Goal: Task Accomplishment & Management: Manage account settings

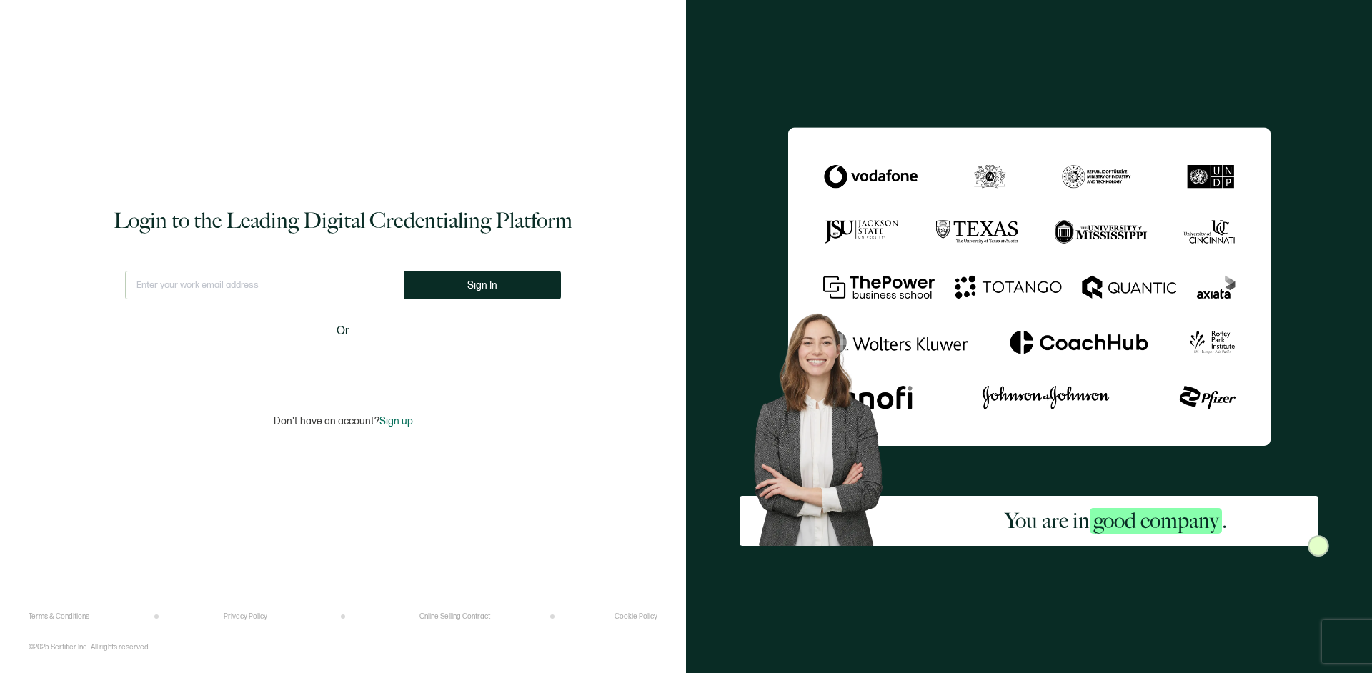
click at [182, 296] on input "text" at bounding box center [264, 285] width 279 height 29
type input "[EMAIL_ADDRESS][DOMAIN_NAME]"
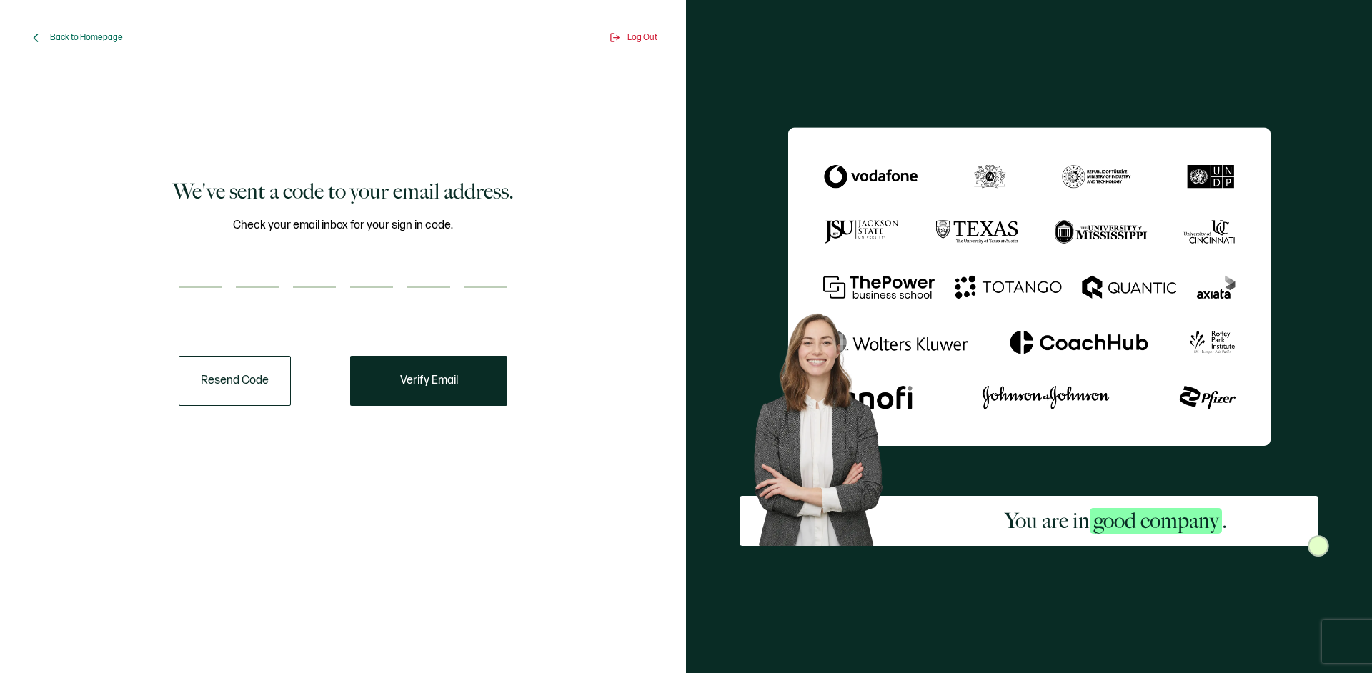
click at [220, 286] on input "number" at bounding box center [200, 273] width 43 height 29
paste input "3"
type input "3"
type input "8"
type input "2"
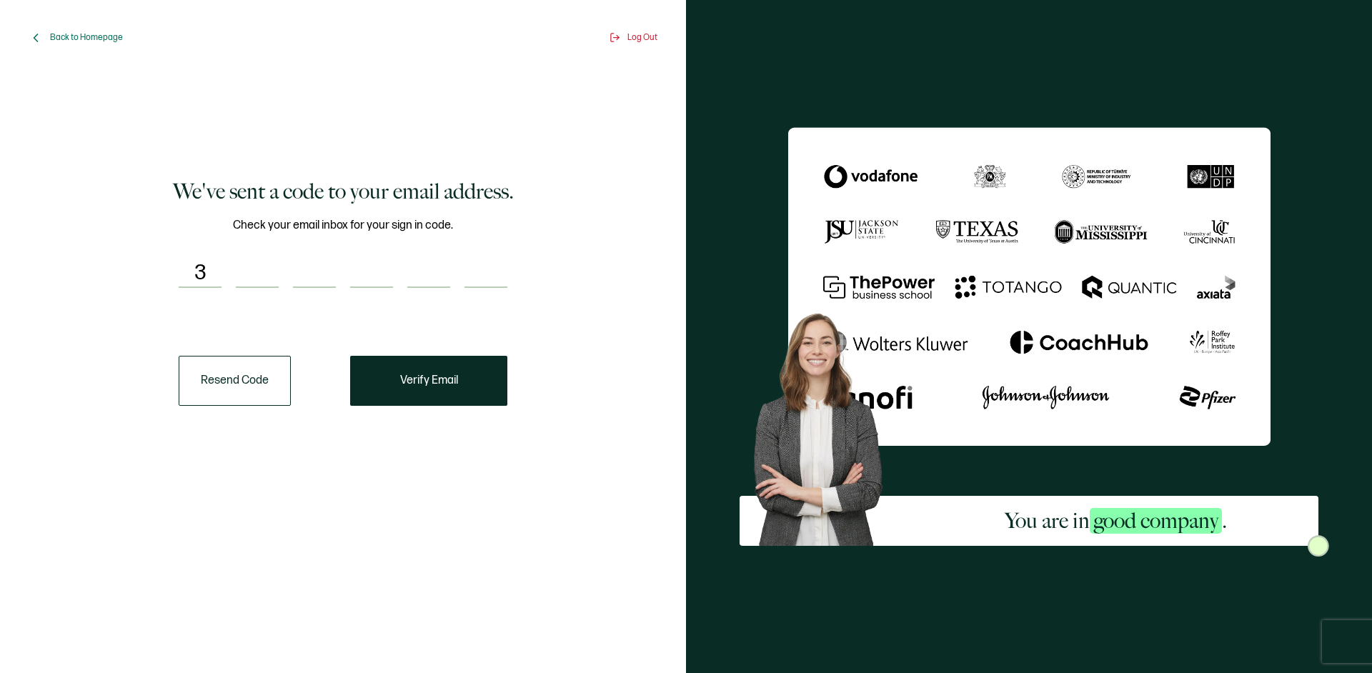
type input "3"
type input "9"
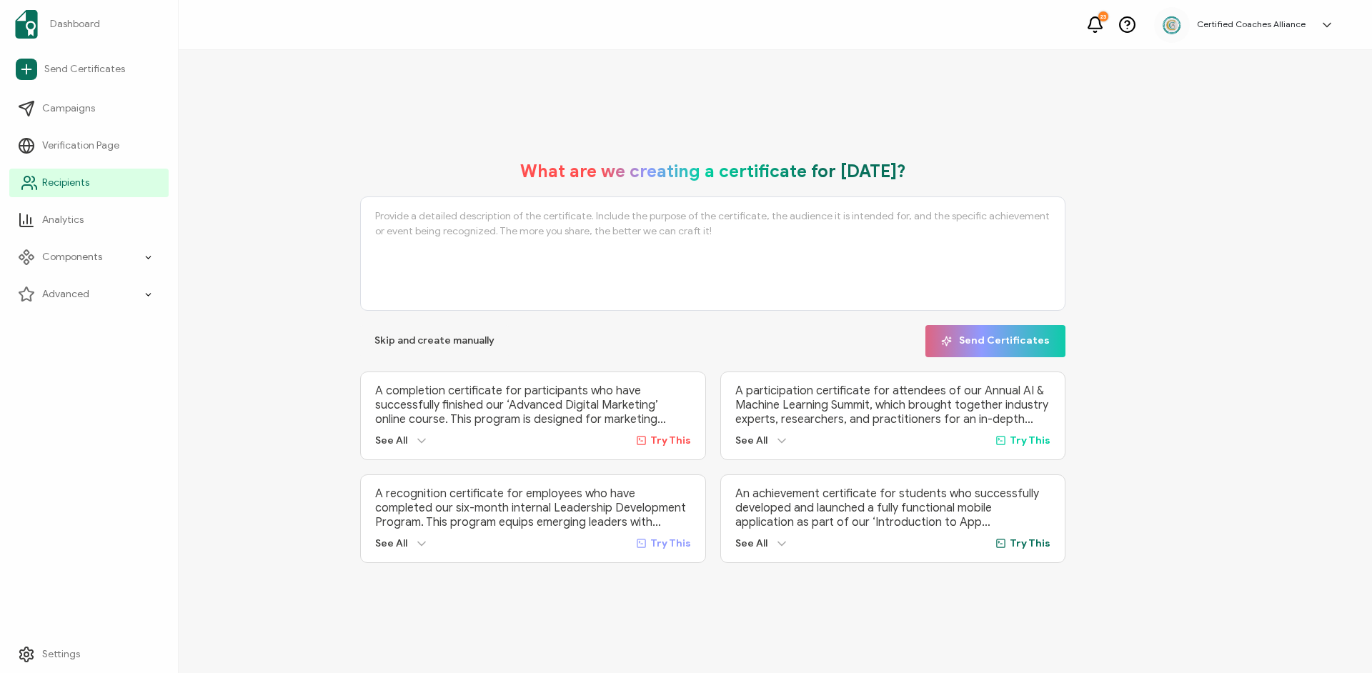
click at [51, 185] on span "Recipients" at bounding box center [65, 183] width 47 height 14
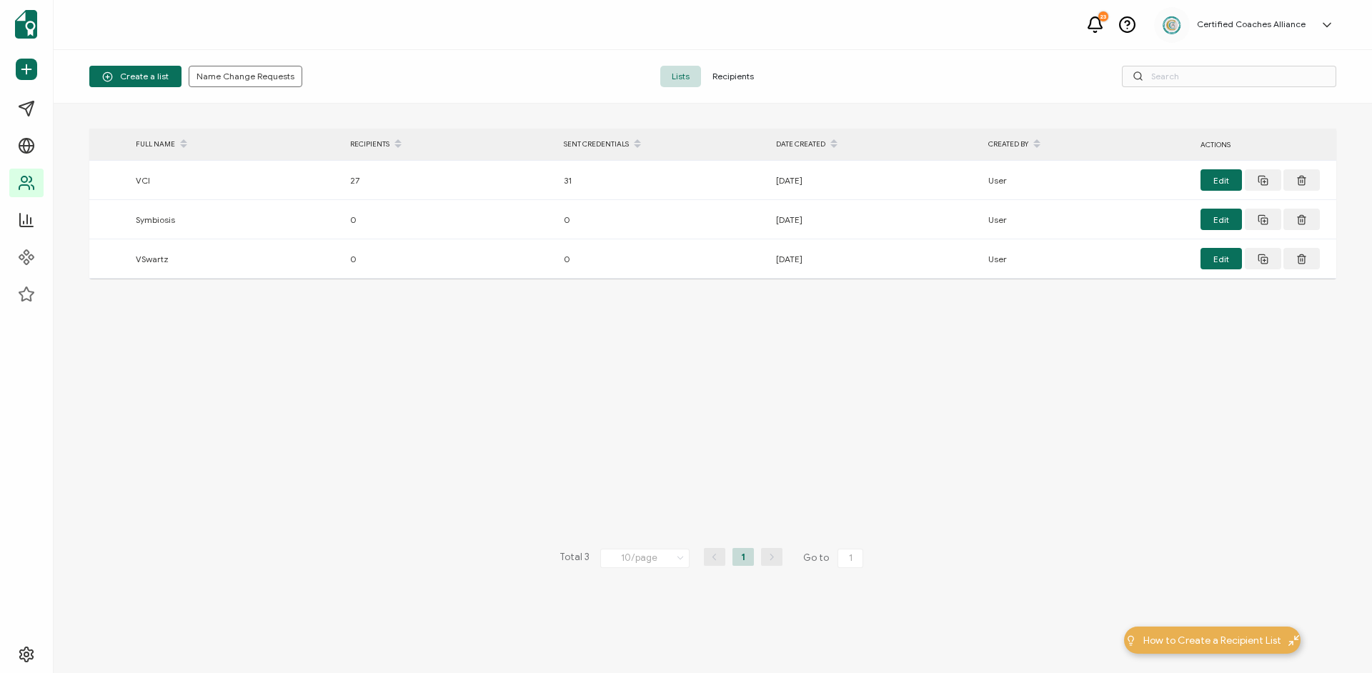
click at [734, 81] on span "Recipients" at bounding box center [733, 76] width 64 height 21
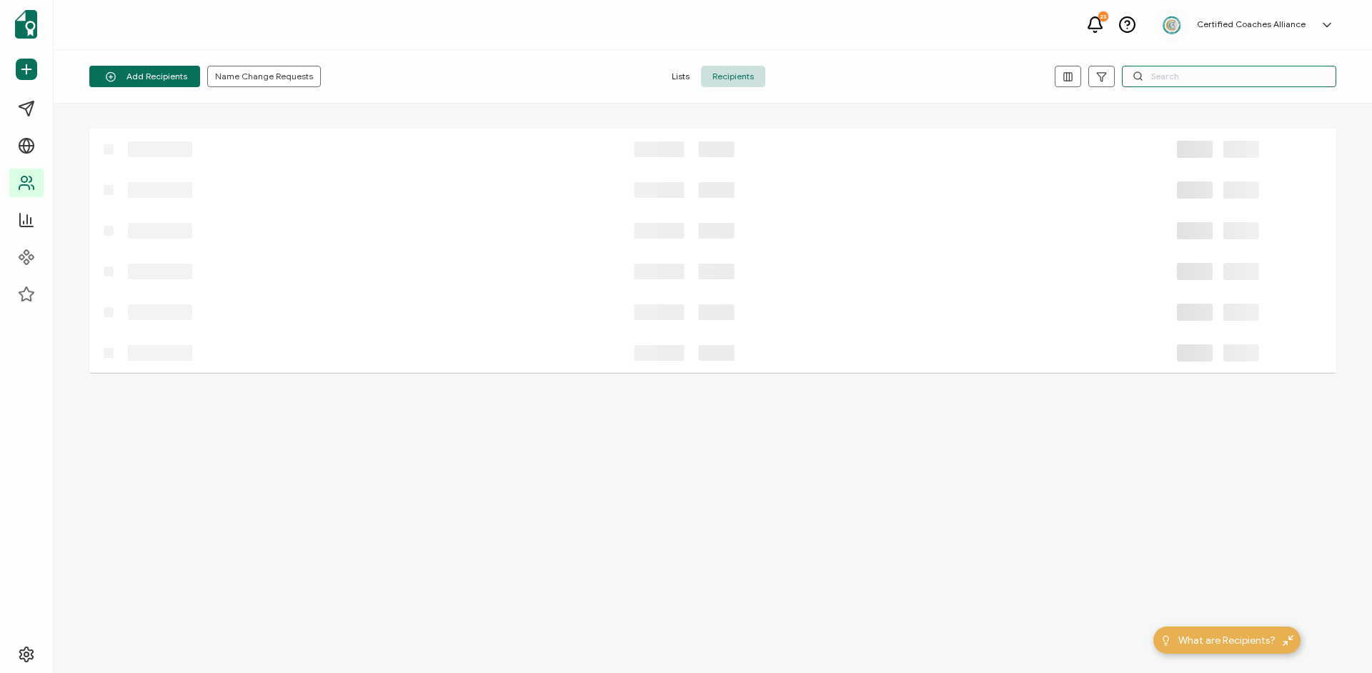
click at [1176, 81] on input "text" at bounding box center [1229, 76] width 214 height 21
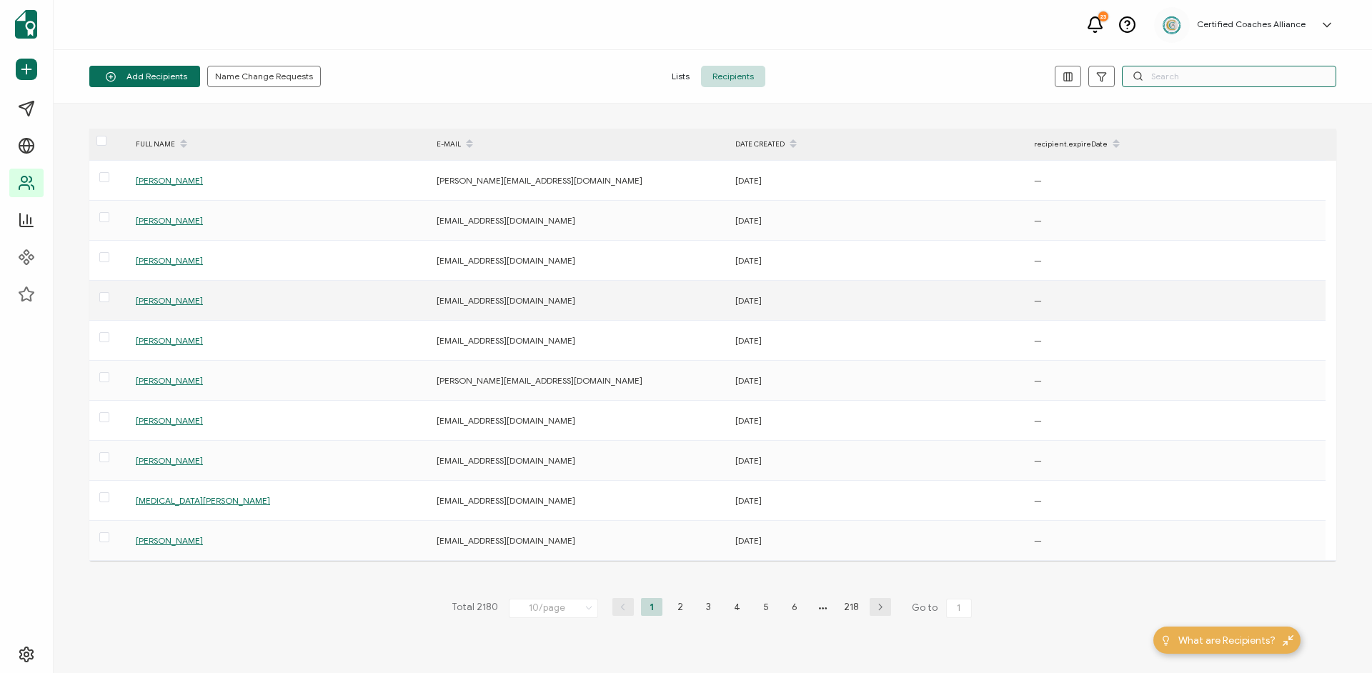
paste input "[EMAIL_ADDRESS][DOMAIN_NAME]"
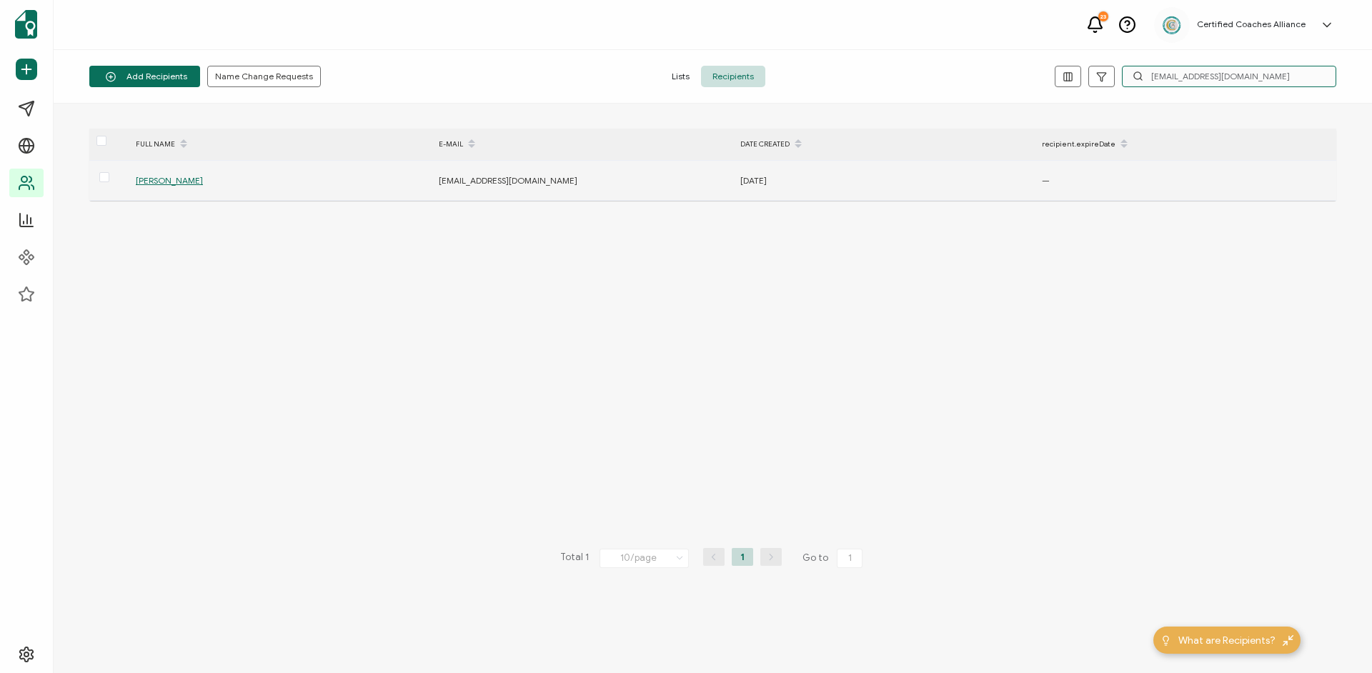
type input "[EMAIL_ADDRESS][DOMAIN_NAME]"
click at [151, 177] on span "[PERSON_NAME]" at bounding box center [169, 180] width 67 height 11
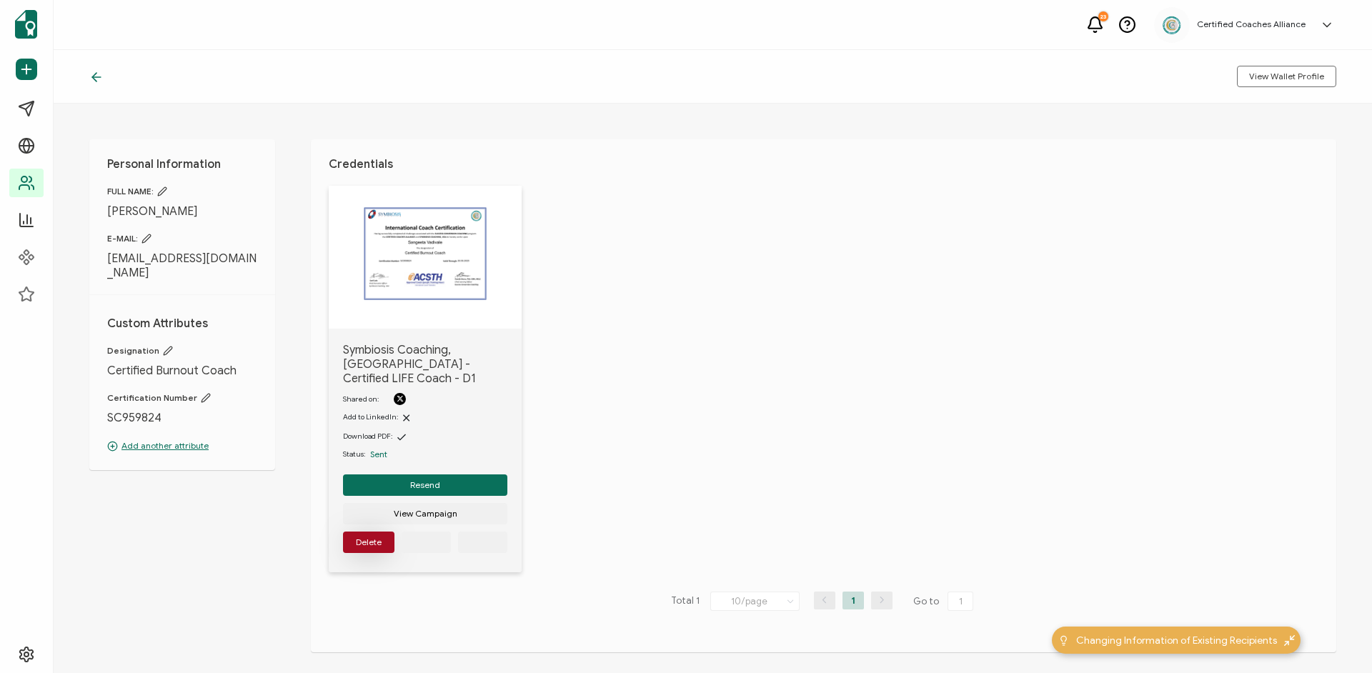
click at [362, 540] on span "Delete" at bounding box center [369, 542] width 26 height 9
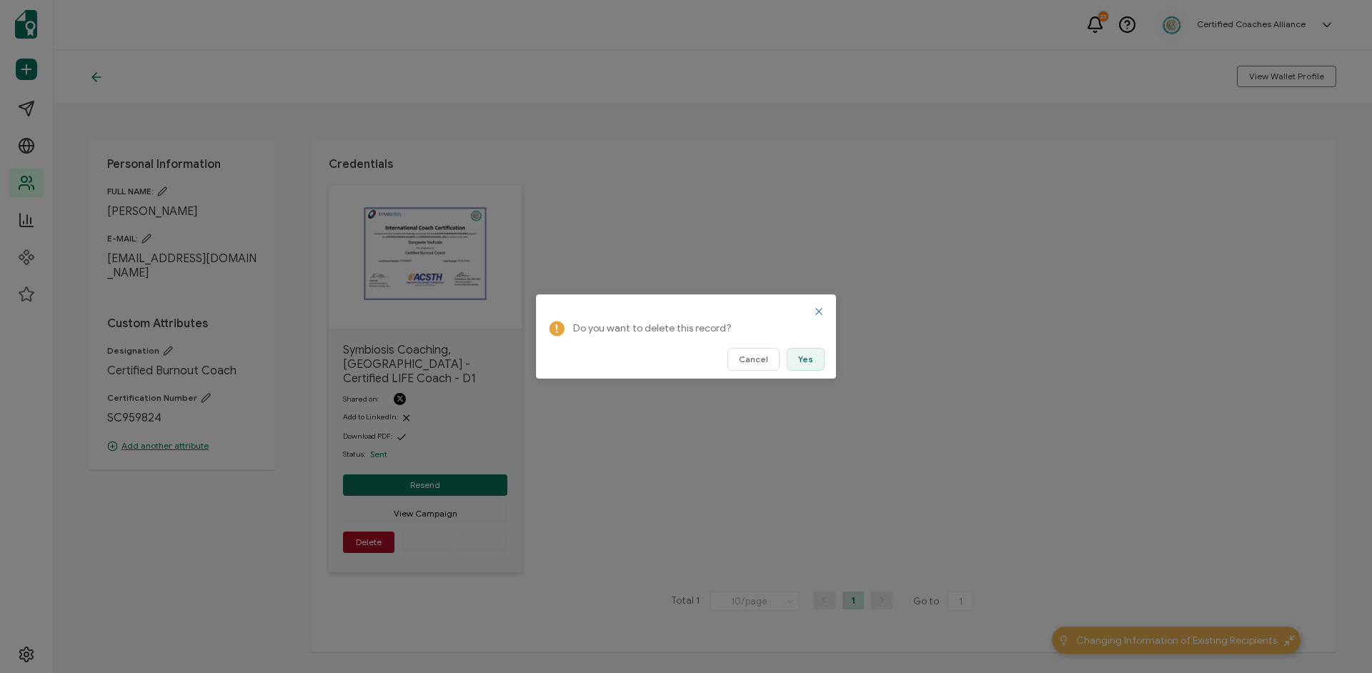
click at [798, 361] on button "Yes" at bounding box center [806, 359] width 38 height 23
